Goal: Transaction & Acquisition: Purchase product/service

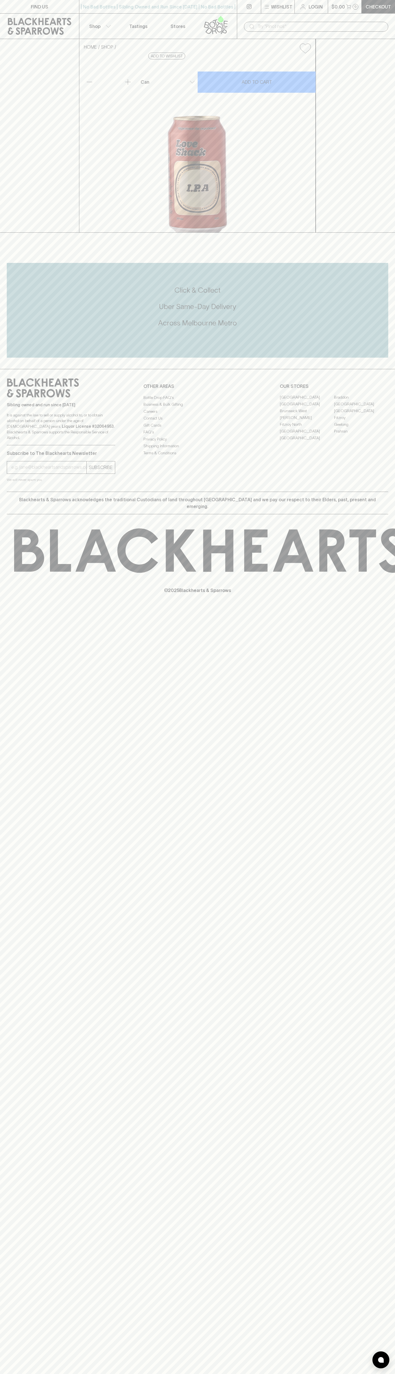
click at [104, 19] on button "Shop" at bounding box center [99, 26] width 40 height 25
click at [392, 122] on div at bounding box center [197, 687] width 395 height 1374
click at [190, 1373] on html "FIND US | No Bad Bottles | Sibling Owned and Run Since [DATE] | No Bad Bottles …" at bounding box center [197, 687] width 395 height 1374
click at [8, 1276] on div at bounding box center [197, 687] width 395 height 1374
